Goal: Task Accomplishment & Management: Manage account settings

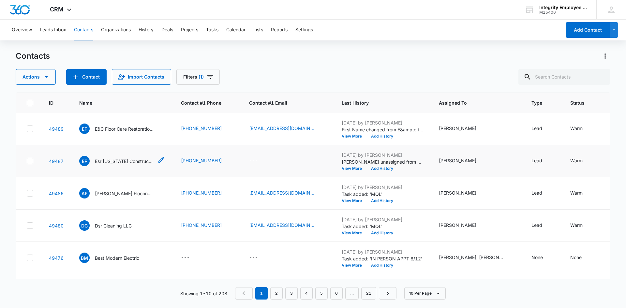
scroll to position [65, 0]
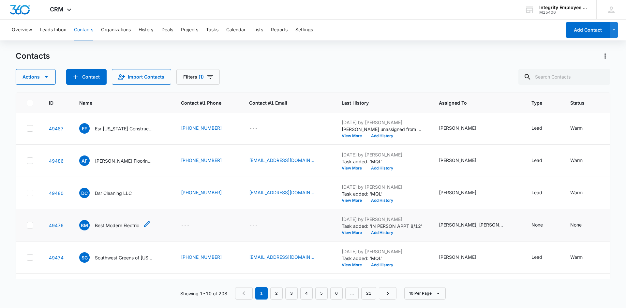
click at [106, 223] on p "Best Modern Electric" at bounding box center [117, 225] width 44 height 7
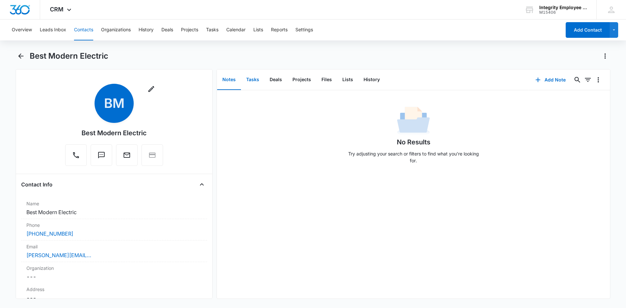
click at [252, 80] on button "Tasks" at bounding box center [252, 80] width 23 height 20
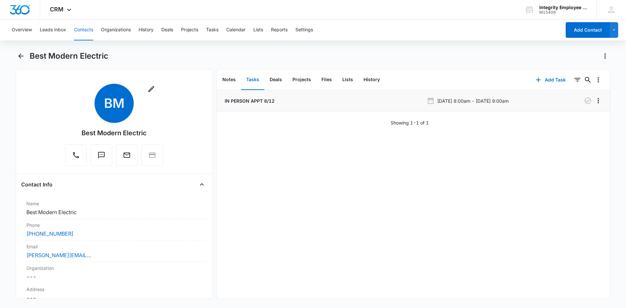
click at [230, 102] on p "IN PERSON APPT 8/12" at bounding box center [248, 101] width 51 height 7
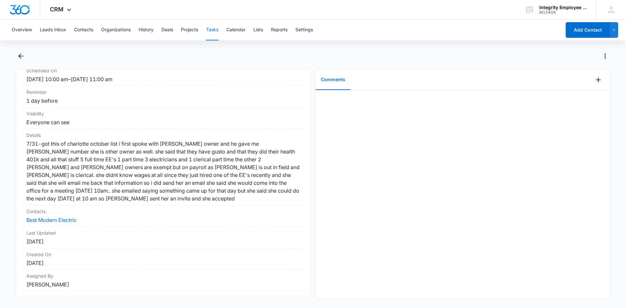
scroll to position [97, 0]
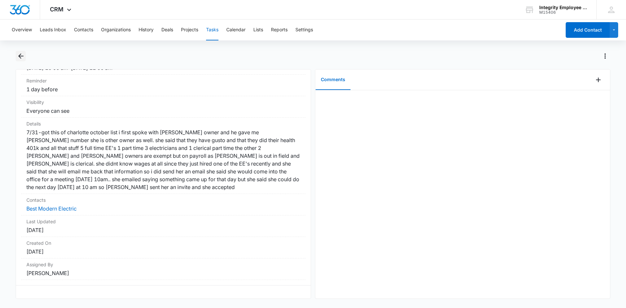
click at [17, 53] on icon "Back" at bounding box center [21, 56] width 8 height 8
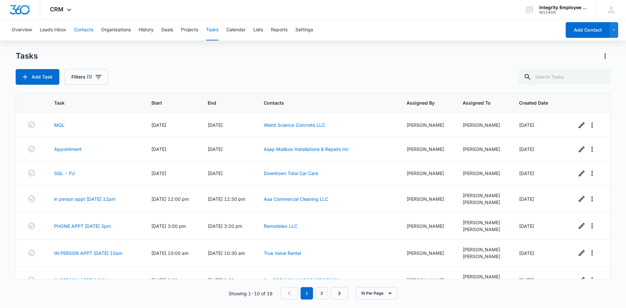
click at [77, 35] on button "Contacts" at bounding box center [83, 30] width 19 height 21
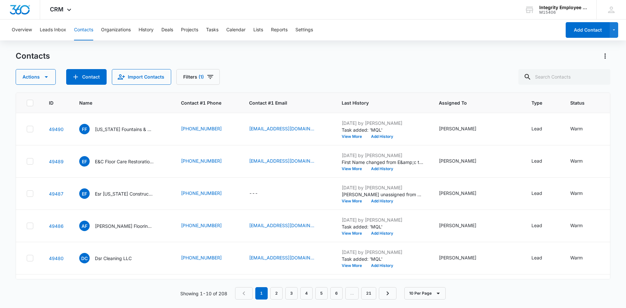
scroll to position [65, 0]
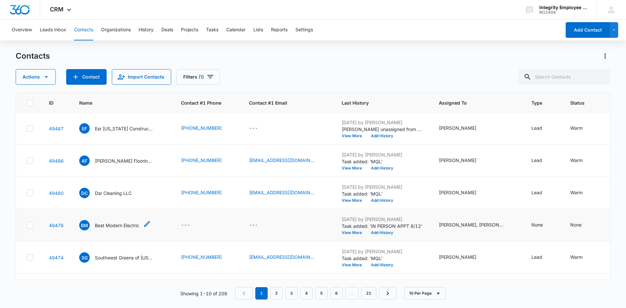
click at [115, 226] on p "Best Modern Electric" at bounding box center [117, 225] width 44 height 7
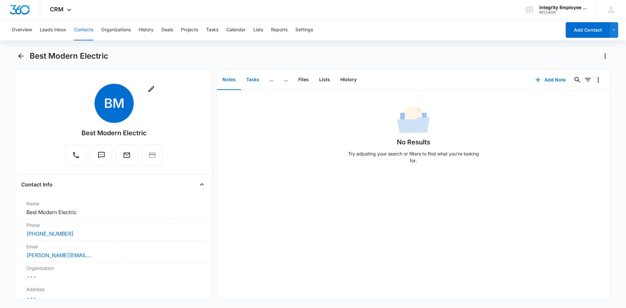
click at [255, 80] on button "Tasks" at bounding box center [252, 80] width 23 height 20
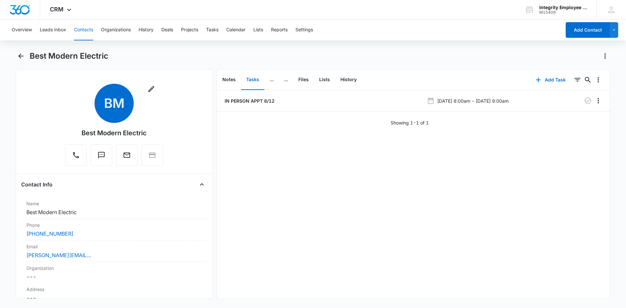
click at [260, 89] on button "Tasks" at bounding box center [252, 80] width 23 height 20
click at [258, 100] on p "IN PERSON APPT 8/12" at bounding box center [248, 101] width 51 height 7
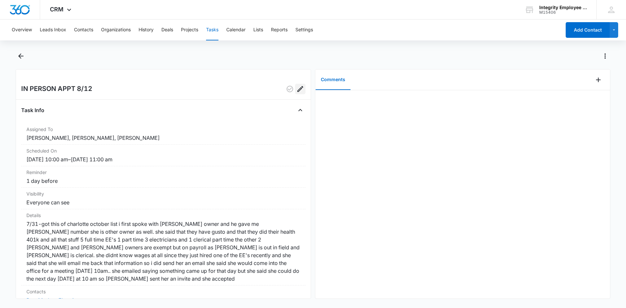
click at [296, 90] on icon "Edit" at bounding box center [300, 89] width 8 height 8
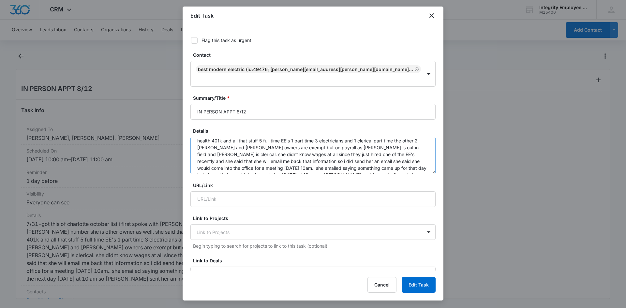
scroll to position [27, 0]
click at [382, 155] on textarea "7/31-got this of charlotte october list i first spoke with [PERSON_NAME] owner …" at bounding box center [312, 155] width 245 height 37
click at [222, 163] on textarea "7/31-got this of charlotte october list i first spoke with [PERSON_NAME] owner …" at bounding box center [312, 155] width 245 height 37
click at [282, 163] on textarea "7/31-got this of charlotte october list i first spoke with [PERSON_NAME] owner …" at bounding box center [312, 155] width 245 height 37
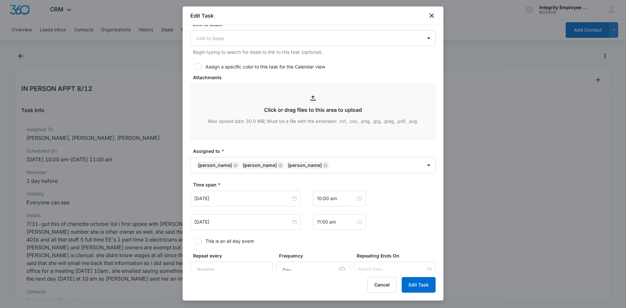
scroll to position [298, 0]
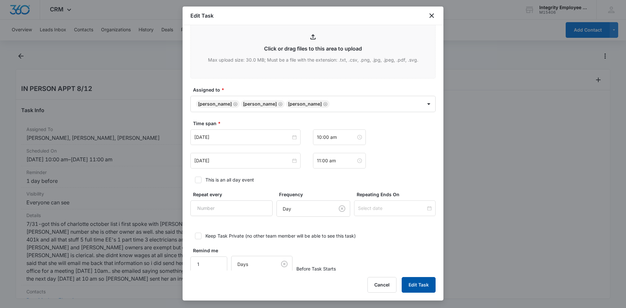
type textarea "7/31-got this of charlotte october list i first spoke with [PERSON_NAME] owner …"
click at [414, 286] on button "Edit Task" at bounding box center [419, 285] width 34 height 16
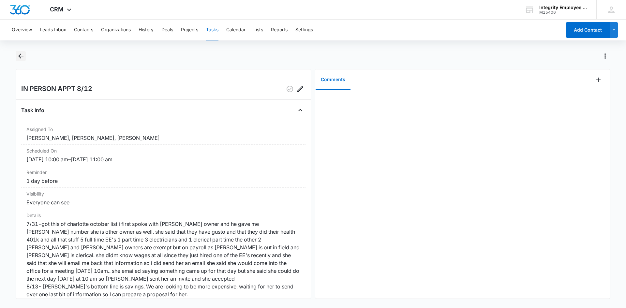
click at [20, 55] on icon "Back" at bounding box center [20, 55] width 5 height 5
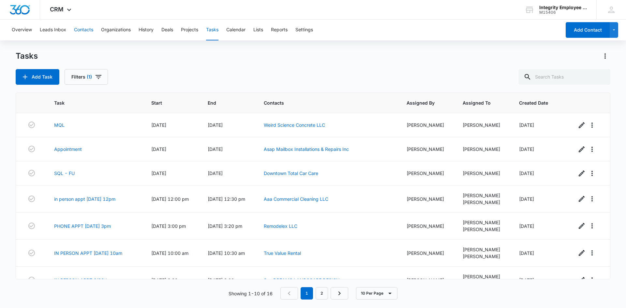
click at [84, 30] on button "Contacts" at bounding box center [83, 30] width 19 height 21
